Goal: Information Seeking & Learning: Learn about a topic

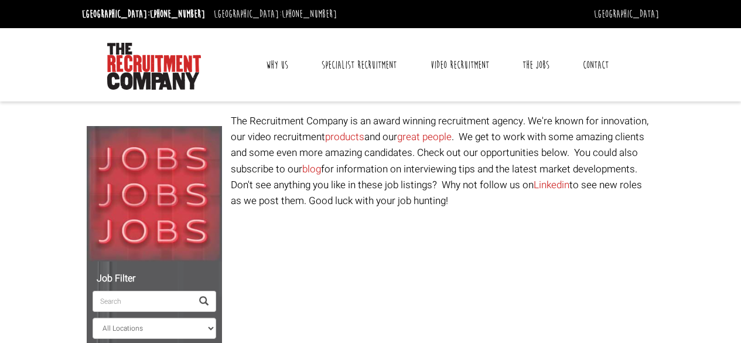
select select "[GEOGRAPHIC_DATA]"
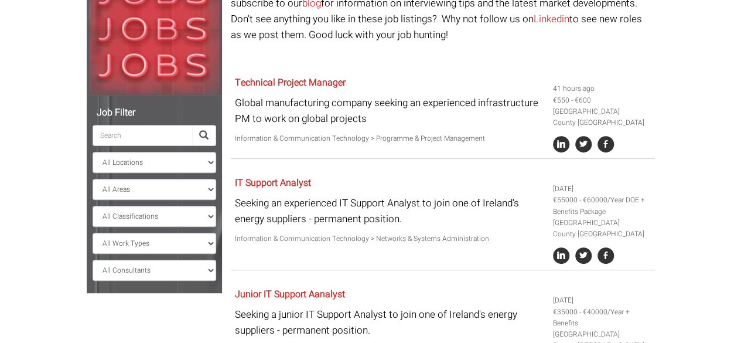
scroll to position [234, 0]
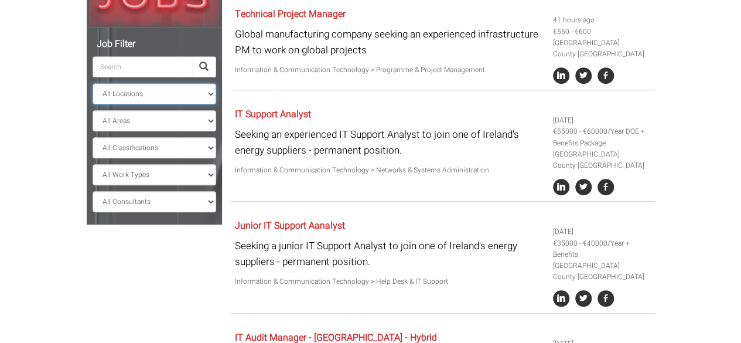
click at [194, 87] on select "All Locations [GEOGRAPHIC_DATA] [GEOGRAPHIC_DATA] [GEOGRAPHIC_DATA] [GEOGRAPHIC…" at bounding box center [155, 93] width 124 height 21
select select
click at [93, 83] on select "All Locations [GEOGRAPHIC_DATA] [GEOGRAPHIC_DATA] [GEOGRAPHIC_DATA] [GEOGRAPHIC…" at bounding box center [155, 93] width 124 height 21
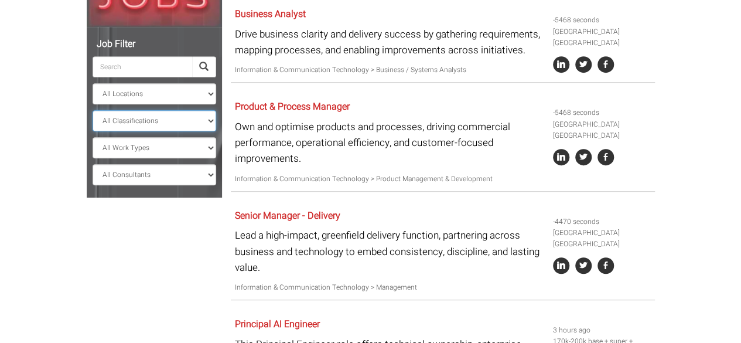
click at [158, 121] on select "All Classifications Banking & Financial Services Information & Communication Te…" at bounding box center [155, 120] width 124 height 21
click at [93, 110] on select "All Classifications Banking & Financial Services Information & Communication Te…" at bounding box center [155, 120] width 124 height 21
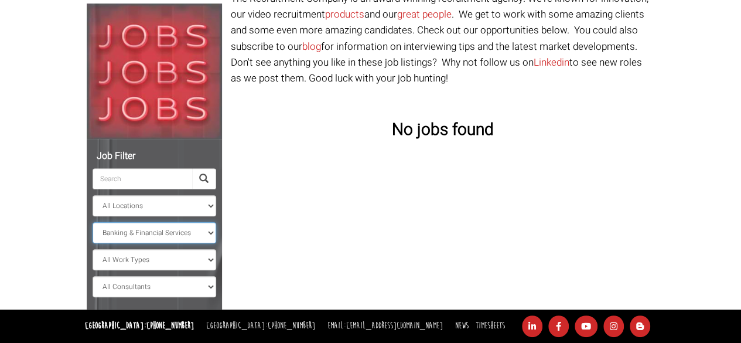
scroll to position [122, 0]
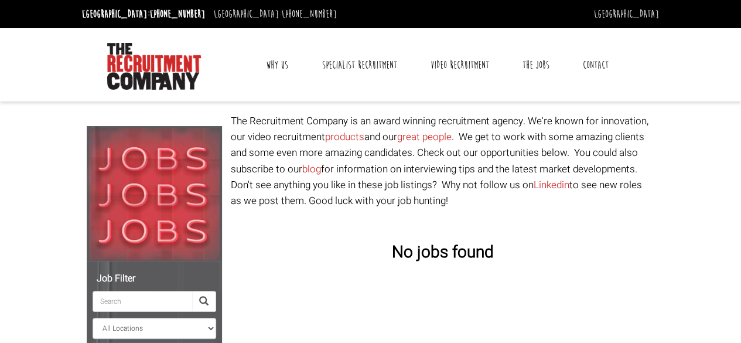
scroll to position [122, 0]
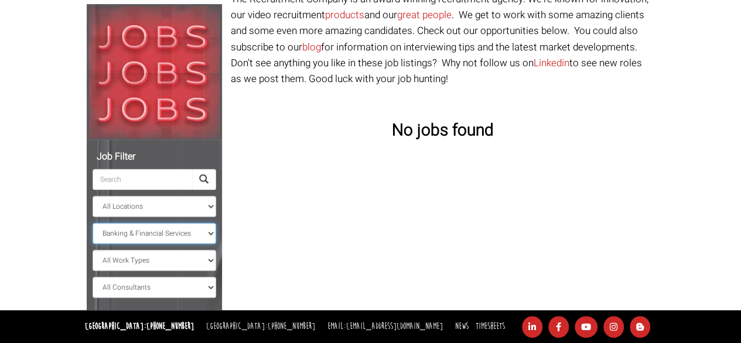
click at [171, 231] on select "All Classifications Banking & Financial Services Information & Communication Te…" at bounding box center [155, 232] width 124 height 21
select select "Information & Communication Technology"
click at [93, 222] on select "All Classifications Banking & Financial Services Information & Communication Te…" at bounding box center [155, 232] width 124 height 21
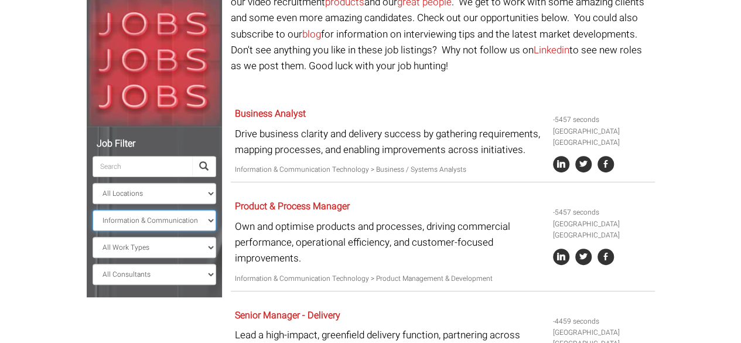
scroll to position [176, 0]
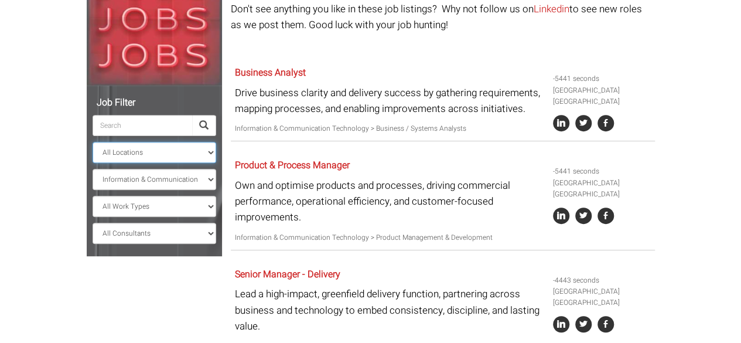
click at [190, 151] on select "All Locations [GEOGRAPHIC_DATA] [GEOGRAPHIC_DATA] [GEOGRAPHIC_DATA] [GEOGRAPHIC…" at bounding box center [155, 152] width 124 height 21
click at [160, 212] on select "All Work Types Full Time Part Time Casual Contract / Temp" at bounding box center [155, 206] width 124 height 21
select select "Full Time"
click at [93, 196] on select "All Work Types Full Time Part Time Casual Contract / Temp" at bounding box center [155, 206] width 124 height 21
click at [149, 238] on select "All Consultants [PERSON_NAME] - Infrastructure, Cloud & DevOps, Contract [PERSO…" at bounding box center [155, 232] width 124 height 21
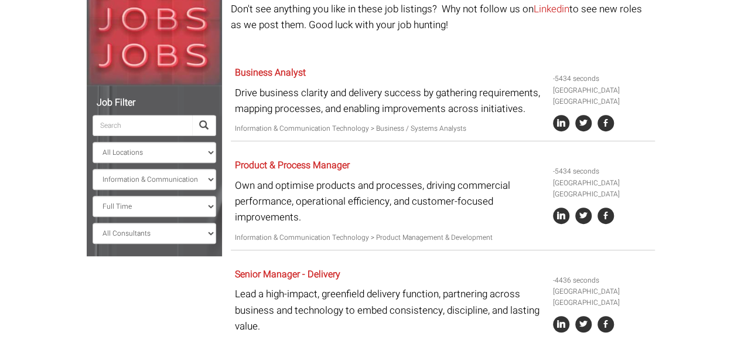
click at [182, 236] on select "All Consultants [PERSON_NAME] - Infrastructure, Cloud & DevOps, Contract [PERSO…" at bounding box center [155, 232] width 124 height 21
click at [93, 222] on select "All Consultants [PERSON_NAME] - Infrastructure, Cloud & DevOps, Contract [PERSO…" at bounding box center [155, 232] width 124 height 21
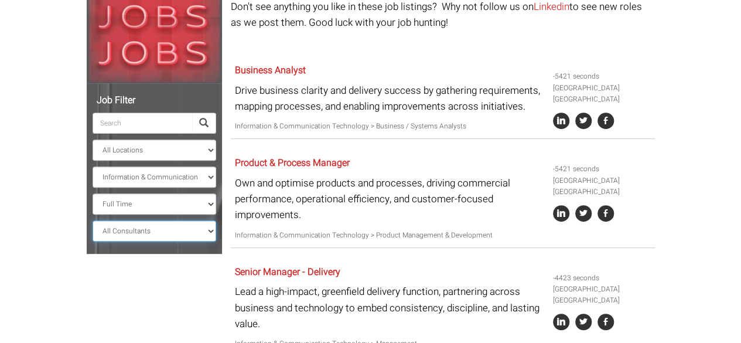
scroll to position [119, 0]
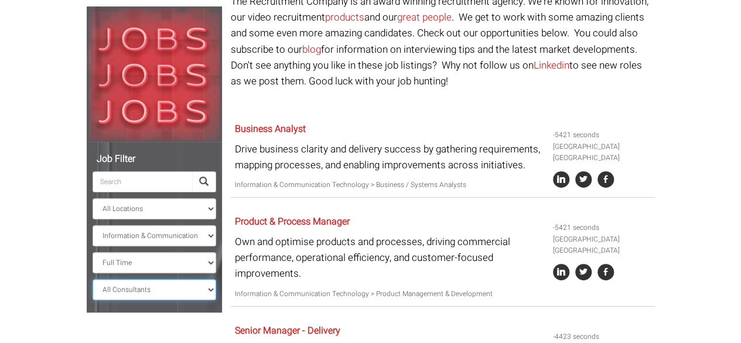
click at [167, 290] on select "All Consultants [PERSON_NAME] - Infrastructure, Cloud & DevOps, Contract [PERSO…" at bounding box center [155, 289] width 124 height 21
click at [93, 279] on select "All Consultants [PERSON_NAME] - Infrastructure, Cloud & DevOps, Contract [PERSO…" at bounding box center [155, 289] width 124 height 21
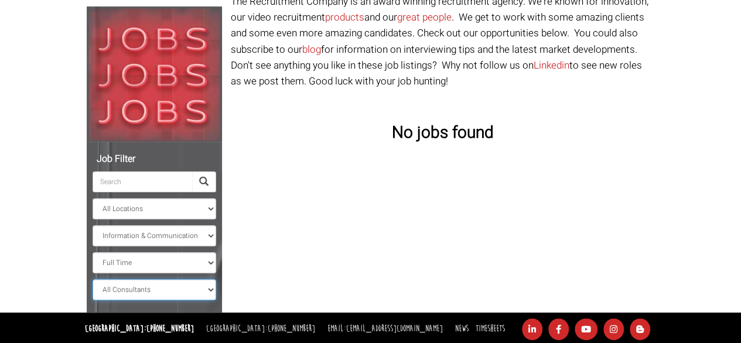
click at [192, 290] on select "All Consultants [PERSON_NAME] - Infrastructure, Cloud & DevOps, Contract [PERSO…" at bounding box center [155, 289] width 124 height 21
select select "[PERSON_NAME]"
click at [93, 279] on select "All Consultants [PERSON_NAME] - Infrastructure, Cloud & DevOps, Contract [PERSO…" at bounding box center [155, 289] width 124 height 21
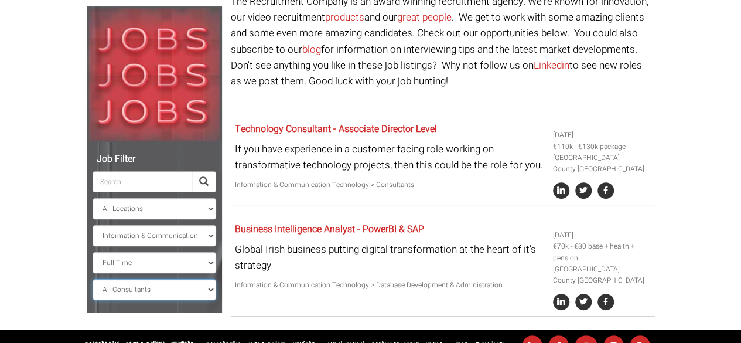
click at [179, 284] on select "All Consultants [PERSON_NAME] - Infrastructure, Cloud & DevOps, Contract [PERSO…" at bounding box center [155, 289] width 124 height 21
